Goal: Submit feedback/report problem: Submit feedback/report problem

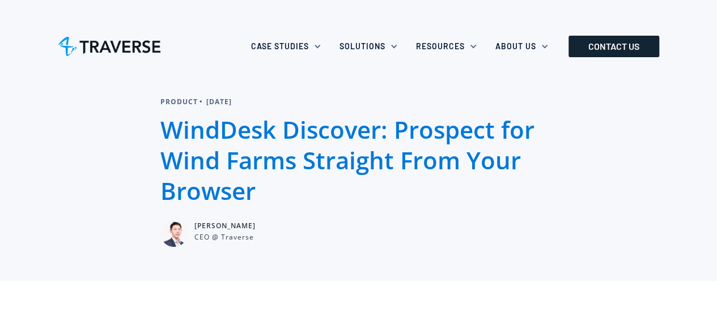
click at [586, 49] on link "CONTACT US" at bounding box center [613, 47] width 91 height 22
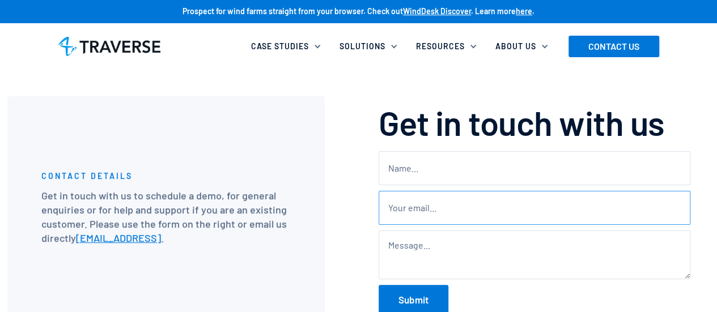
click at [409, 191] on input "Contact" at bounding box center [535, 208] width 312 height 34
type input "ilaria.palmucci@ox2.com"
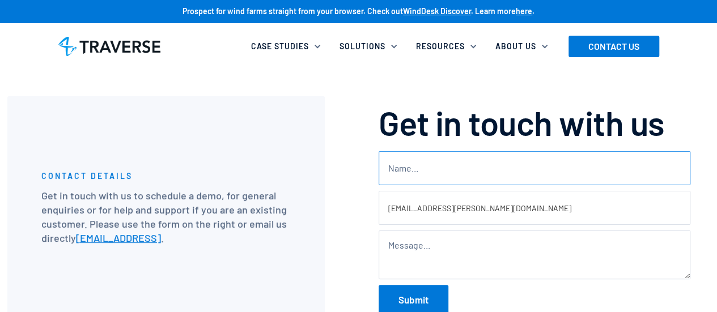
click at [405, 175] on input "Contact" at bounding box center [535, 168] width 312 height 34
type input "Ilaria Palmucci"
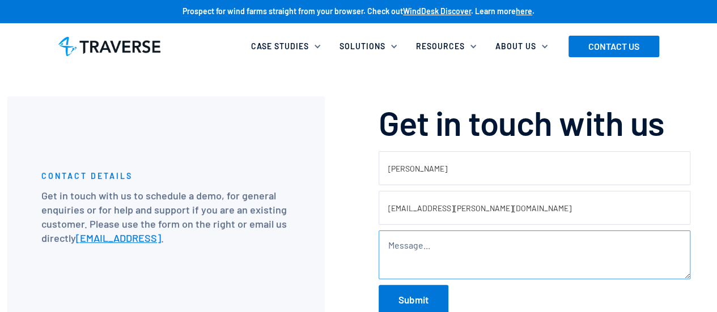
click at [413, 244] on textarea "Contact" at bounding box center [535, 255] width 312 height 49
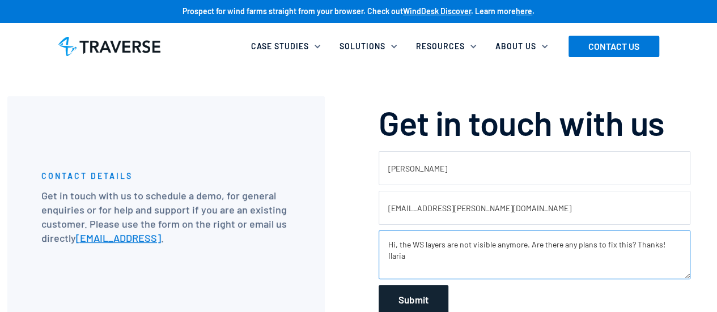
type textarea "Hi, the WS layers are not visible anymore. Are there any plans to fix this? Tha…"
click at [432, 298] on input "Submit" at bounding box center [414, 299] width 70 height 29
type input "Please wait..."
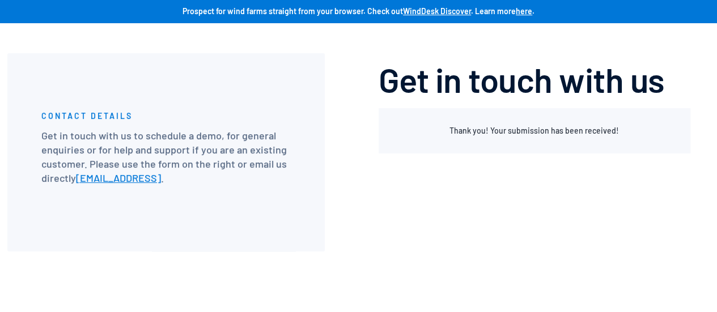
scroll to position [39, 0]
